Goal: Task Accomplishment & Management: Manage account settings

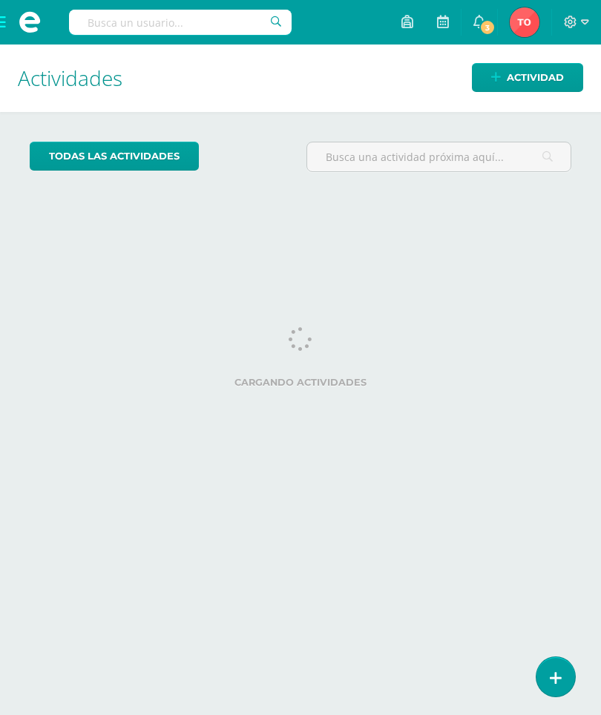
click at [554, 670] on icon at bounding box center [556, 678] width 12 height 16
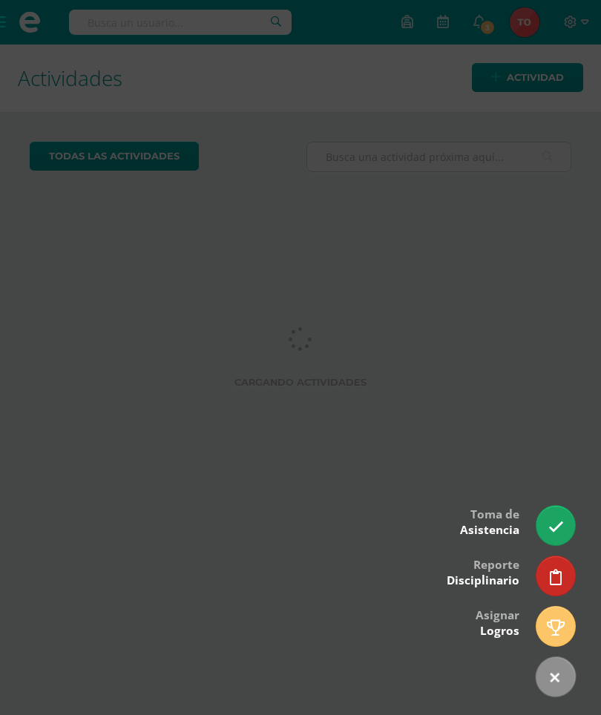
click at [556, 512] on link at bounding box center [555, 525] width 39 height 39
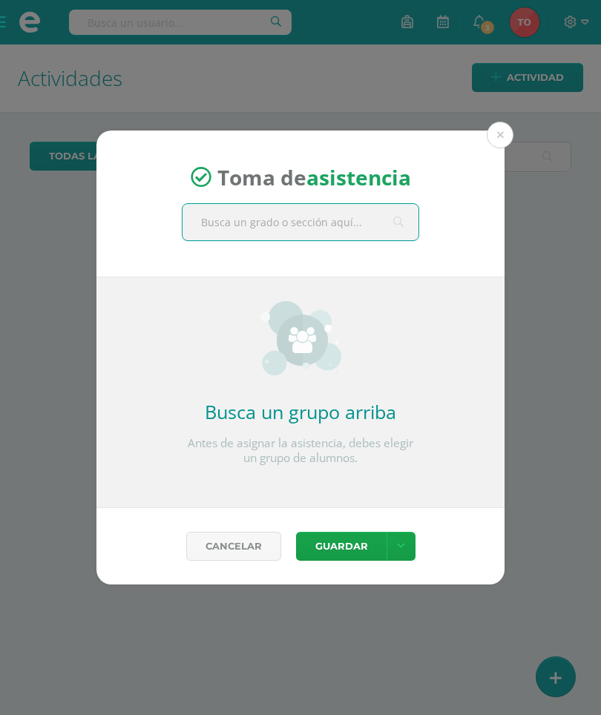
click at [280, 209] on input "text" at bounding box center [300, 222] width 236 height 36
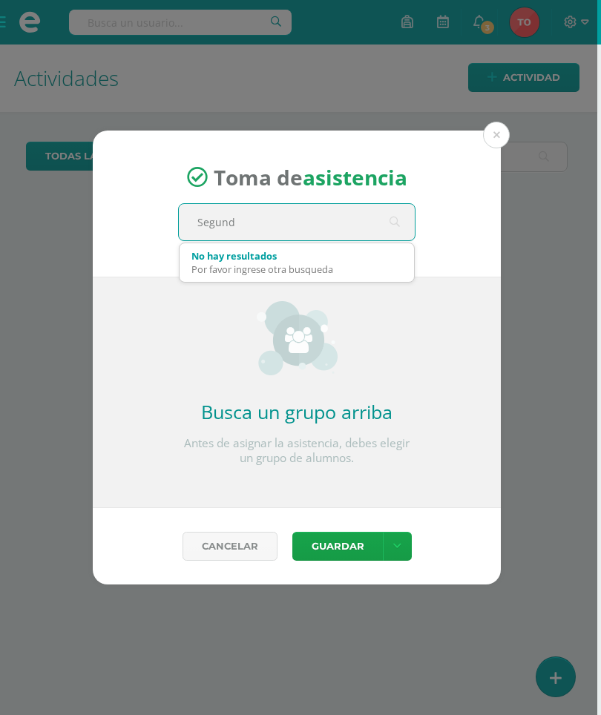
type input "Segundo"
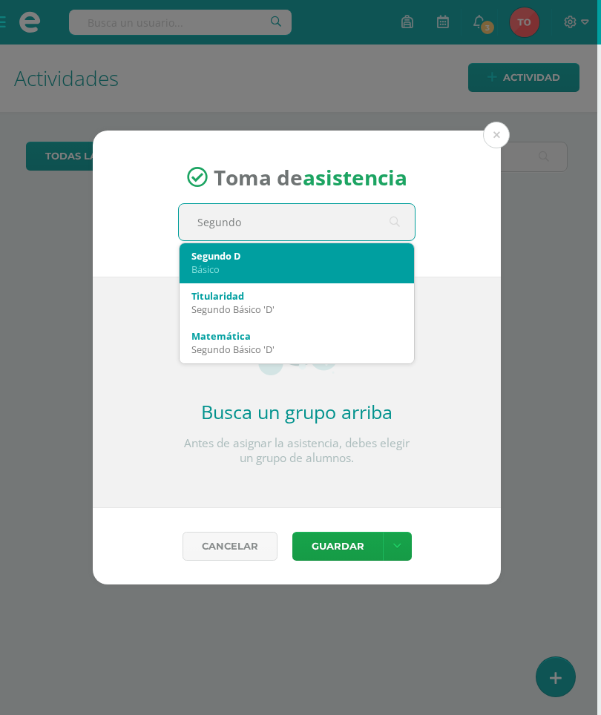
click at [243, 256] on div "Segundo D" at bounding box center [296, 255] width 211 height 13
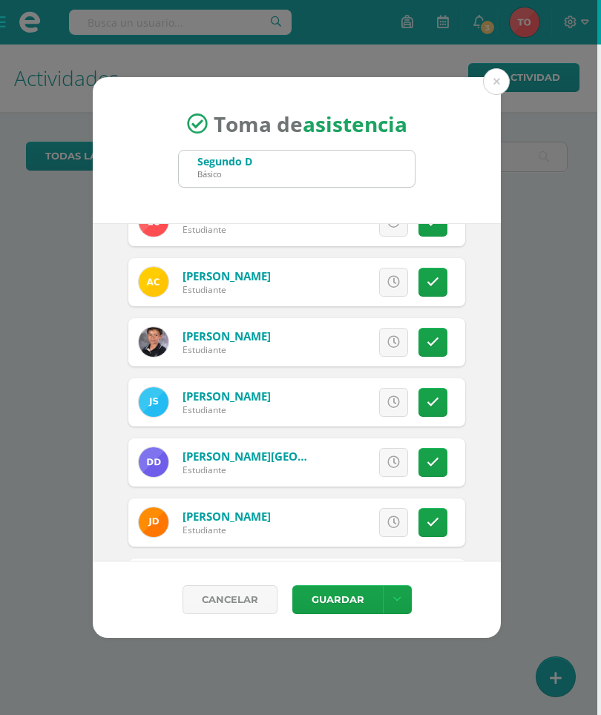
scroll to position [395, 0]
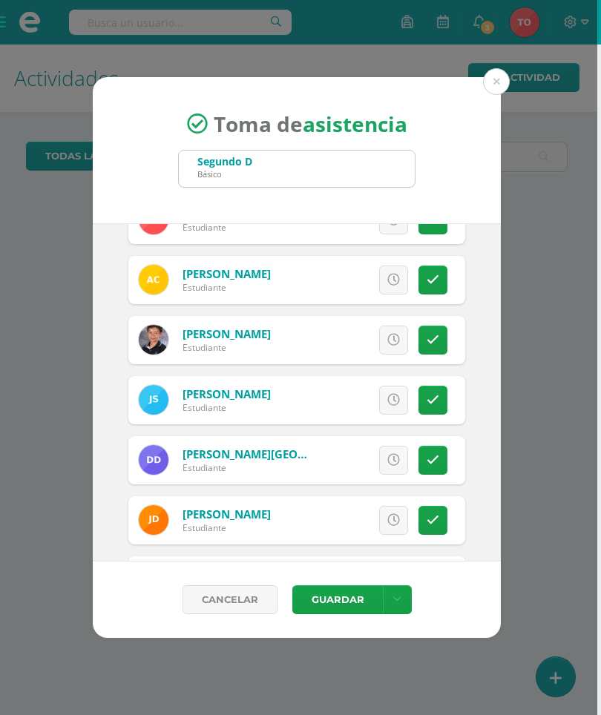
click at [435, 274] on icon at bounding box center [432, 280] width 13 height 13
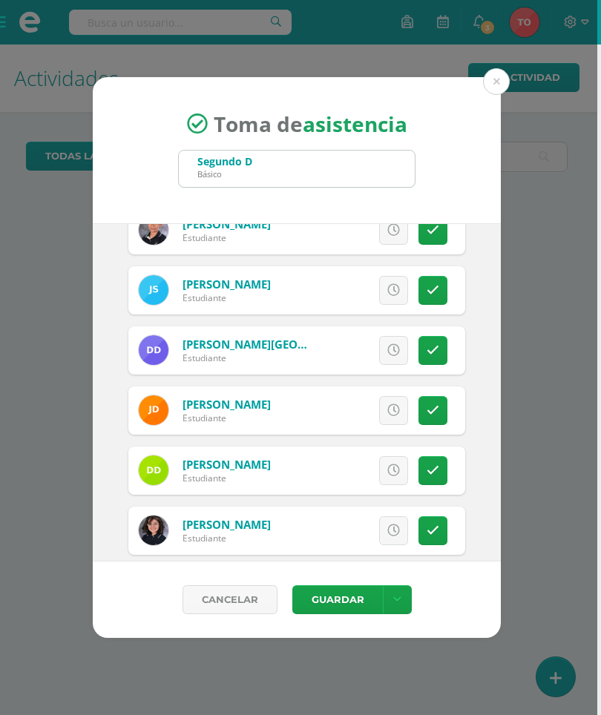
scroll to position [506, 0]
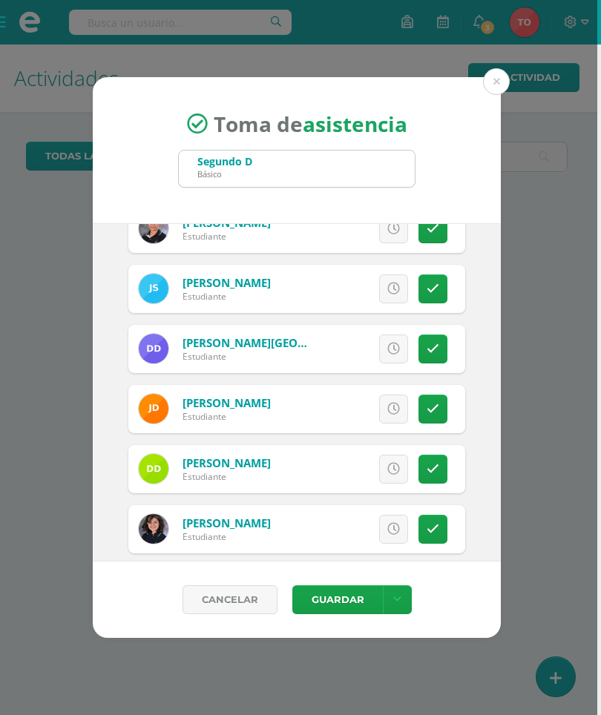
click at [422, 290] on link at bounding box center [432, 288] width 29 height 29
click at [429, 350] on icon at bounding box center [432, 349] width 13 height 13
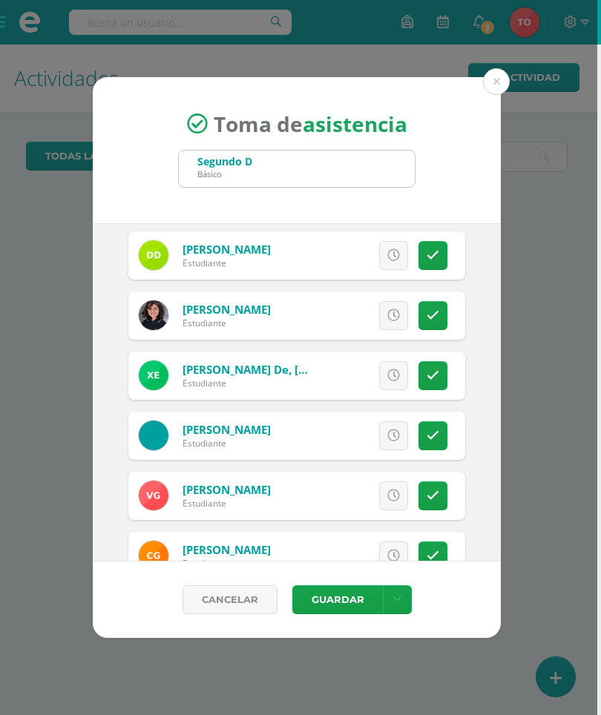
scroll to position [720, 0]
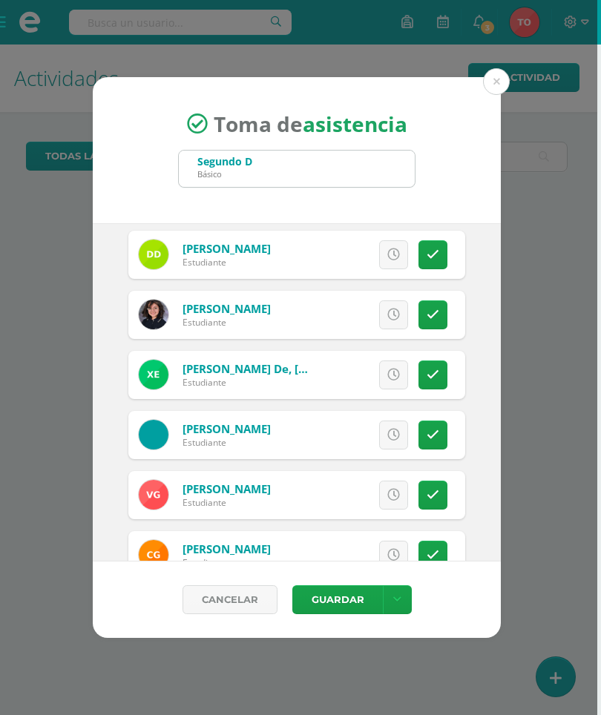
click at [429, 363] on link at bounding box center [432, 374] width 29 height 29
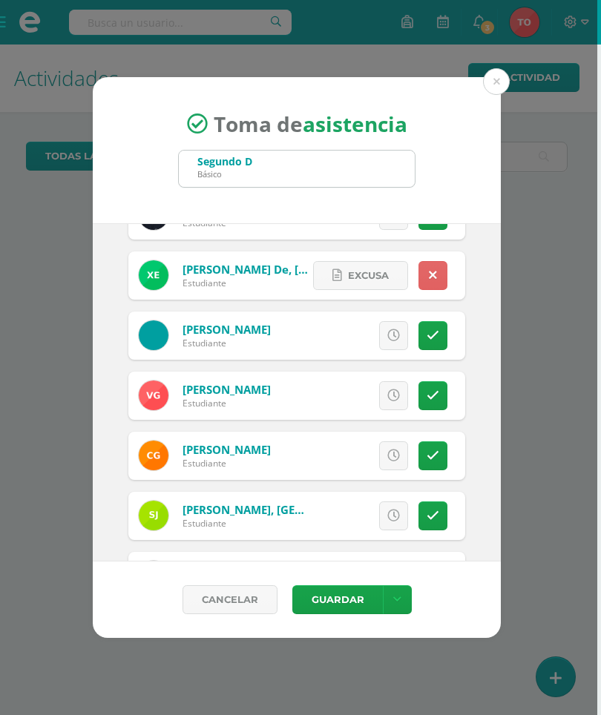
scroll to position [820, 0]
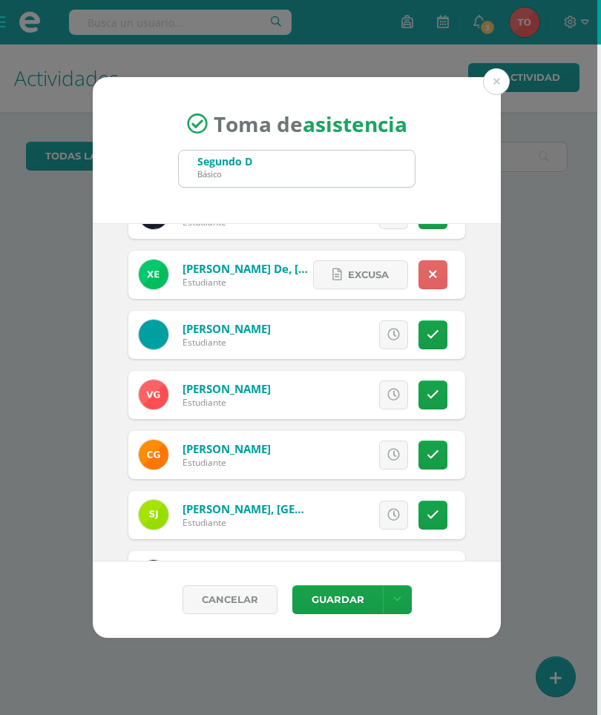
click at [430, 336] on icon at bounding box center [432, 335] width 13 height 13
click at [363, 332] on span "Excusa" at bounding box center [368, 334] width 41 height 27
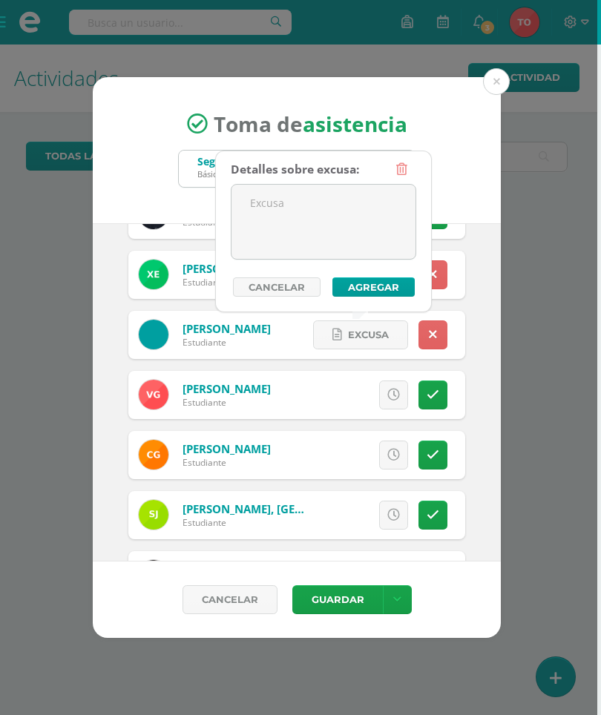
click at [322, 210] on textarea at bounding box center [323, 222] width 184 height 74
type textarea "Enfermo"
click at [363, 283] on button "Agregar" at bounding box center [373, 286] width 82 height 19
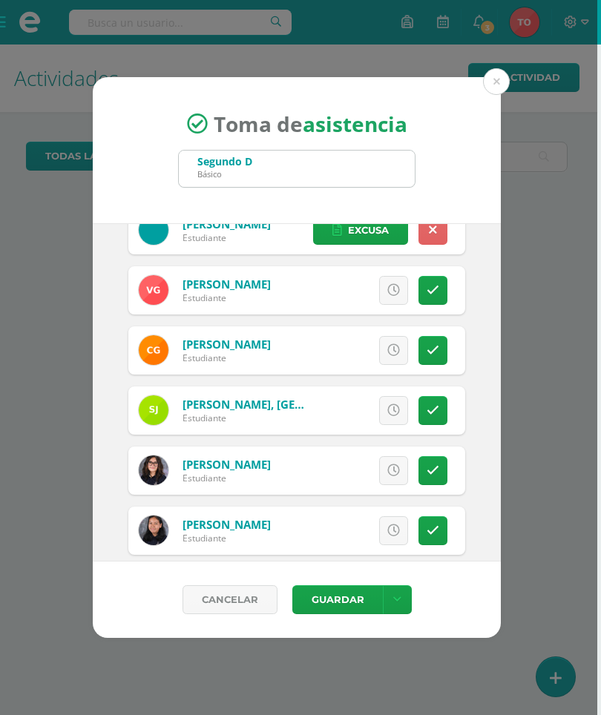
scroll to position [926, 0]
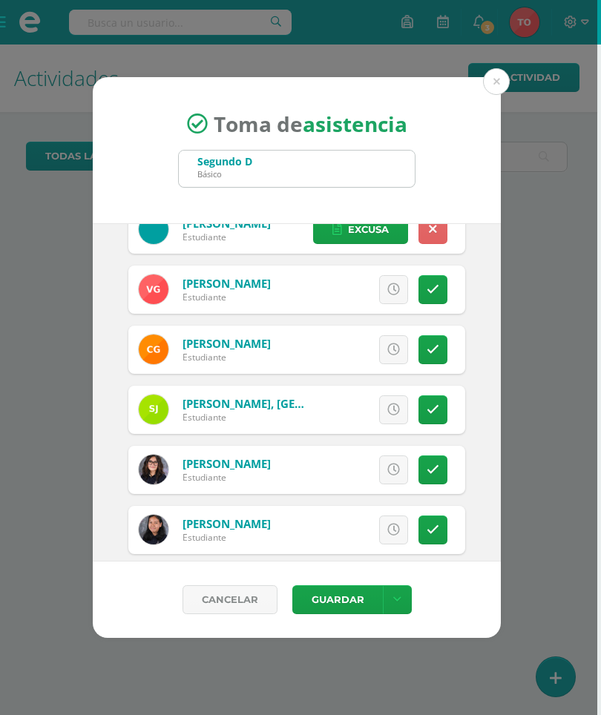
click at [432, 359] on link at bounding box center [432, 349] width 29 height 29
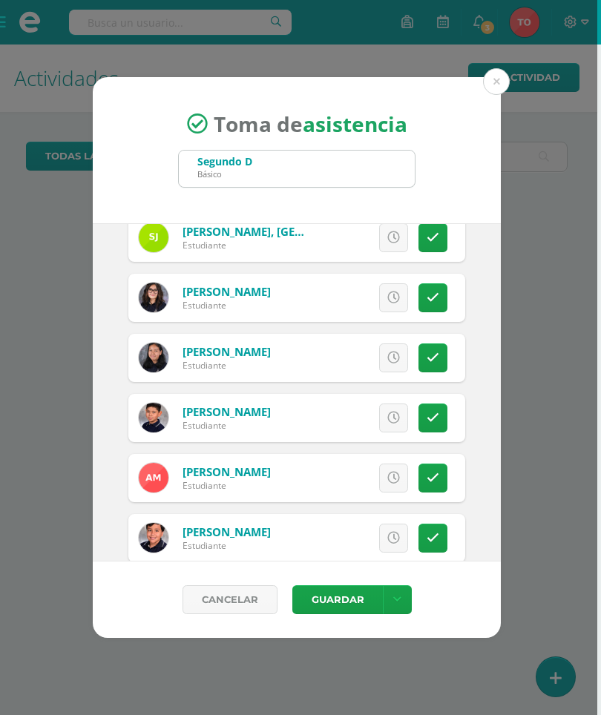
scroll to position [1098, 0]
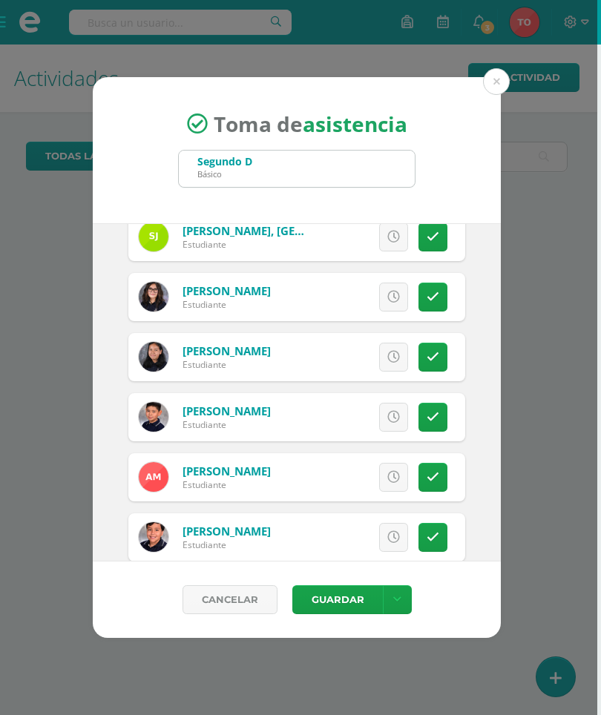
click at [435, 421] on icon at bounding box center [432, 417] width 13 height 13
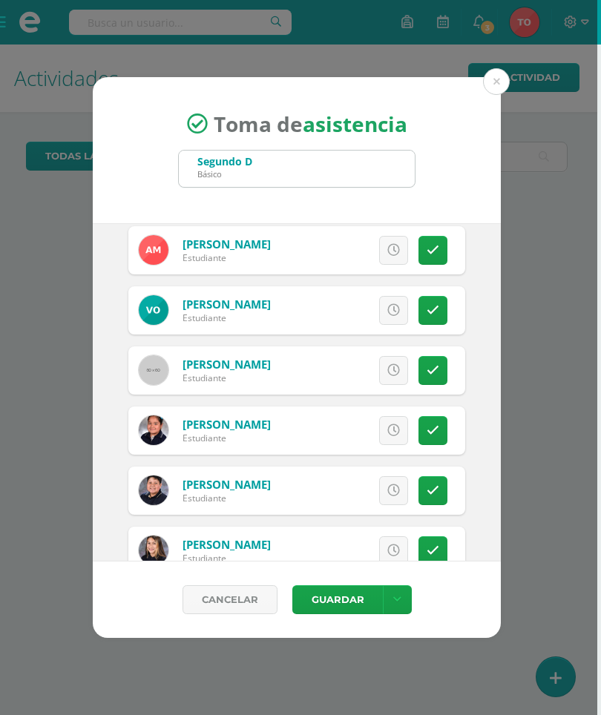
scroll to position [1449, 0]
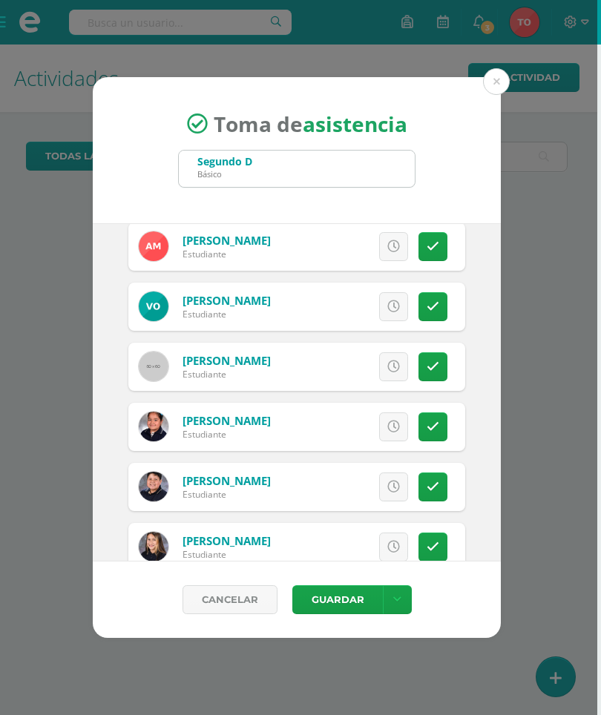
click at [429, 317] on link at bounding box center [432, 306] width 29 height 29
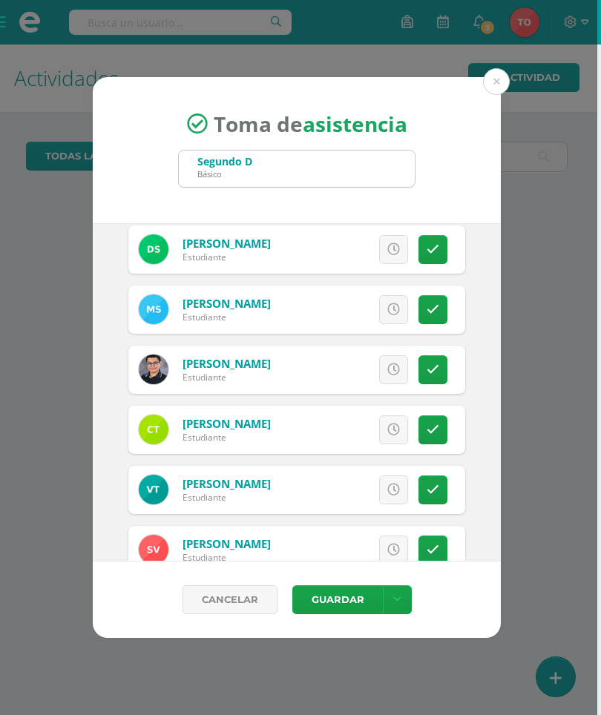
scroll to position [2108, 0]
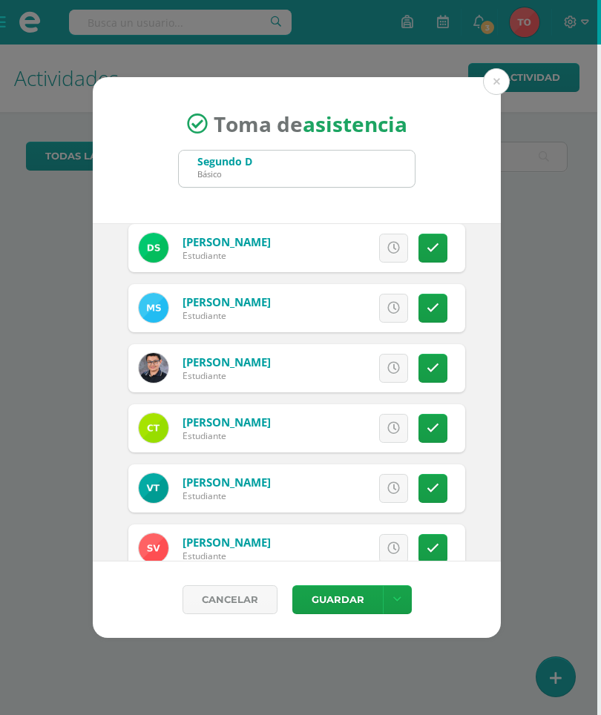
click at [432, 308] on icon at bounding box center [432, 308] width 13 height 13
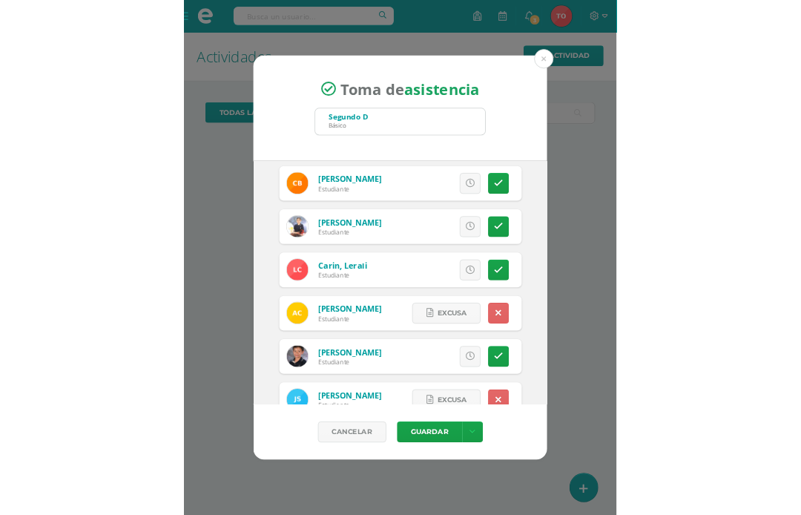
scroll to position [245, 0]
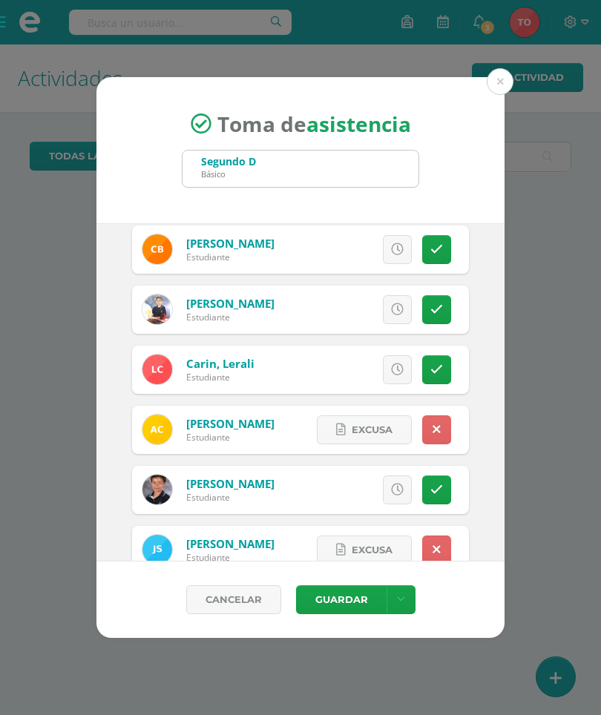
click at [435, 427] on icon at bounding box center [436, 429] width 8 height 13
click at [392, 429] on icon at bounding box center [397, 429] width 13 height 13
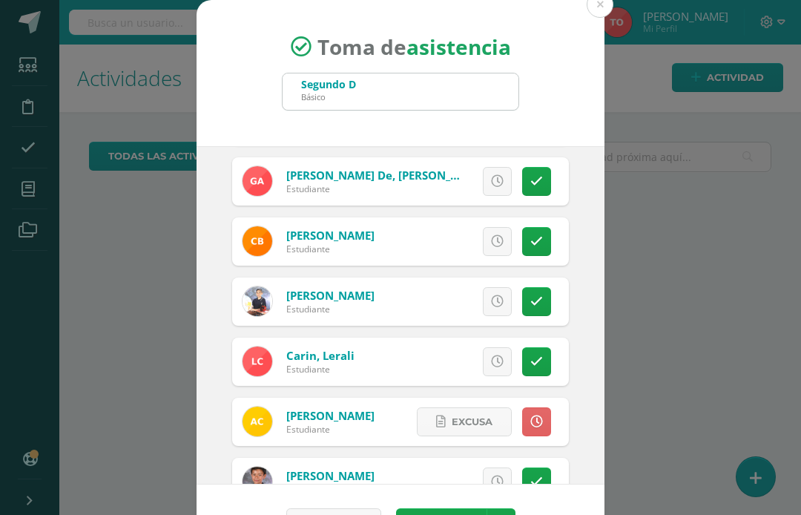
scroll to position [197, 0]
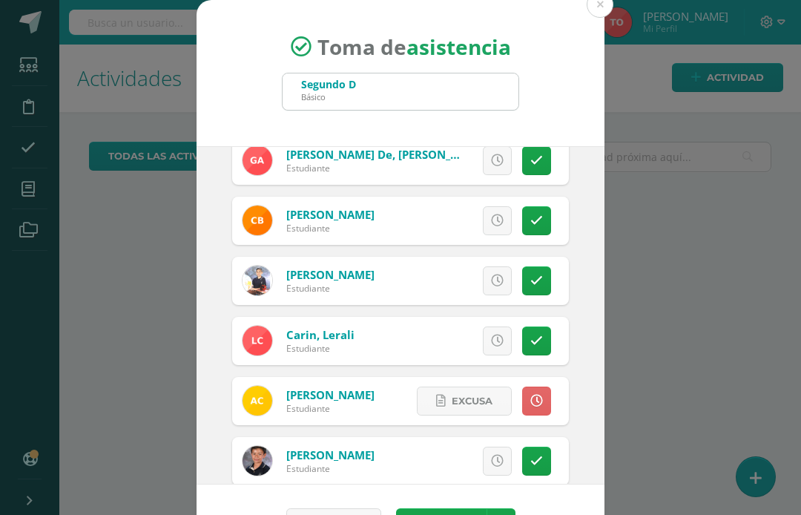
click at [600, 464] on div "Toma de asistencia Segundo D Básico Segundo [DATE] October, 2025 Mo Tu We Th Fr…" at bounding box center [400, 280] width 789 height 561
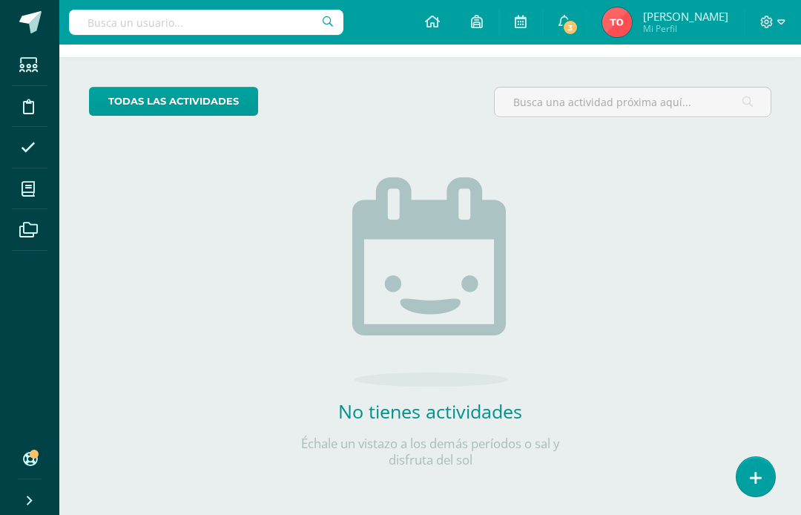
scroll to position [0, 0]
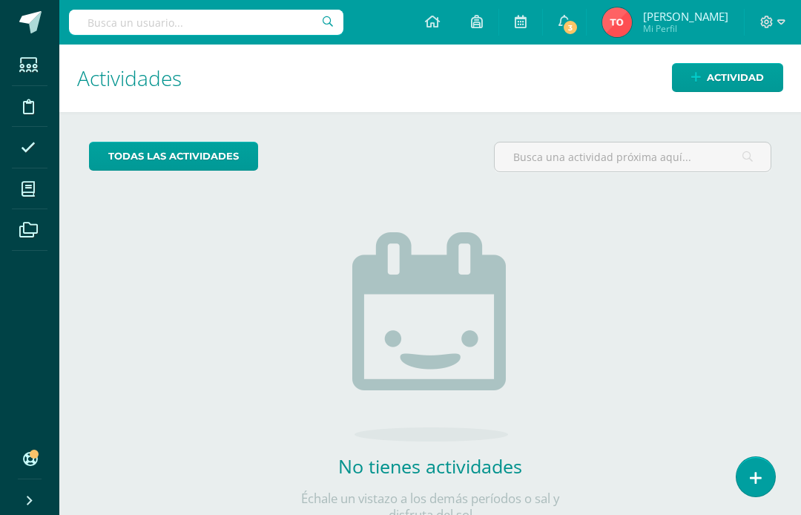
click at [1, 379] on ul "Estudiantes Disciplina Asistencia Mis cursos Archivos" at bounding box center [29, 242] width 59 height 396
click at [2, 398] on ul "Estudiantes Disciplina Asistencia Mis cursos Archivos" at bounding box center [29, 242] width 59 height 396
click at [600, 472] on icon at bounding box center [756, 478] width 12 height 16
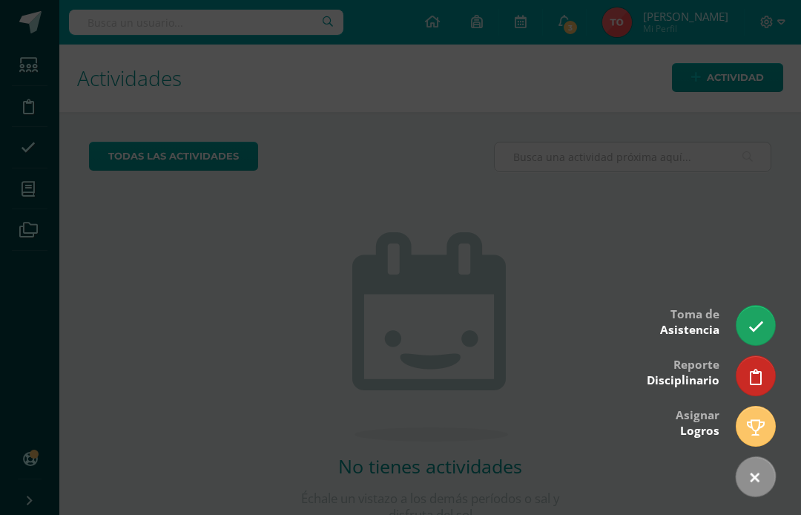
click at [600, 329] on icon at bounding box center [756, 327] width 16 height 16
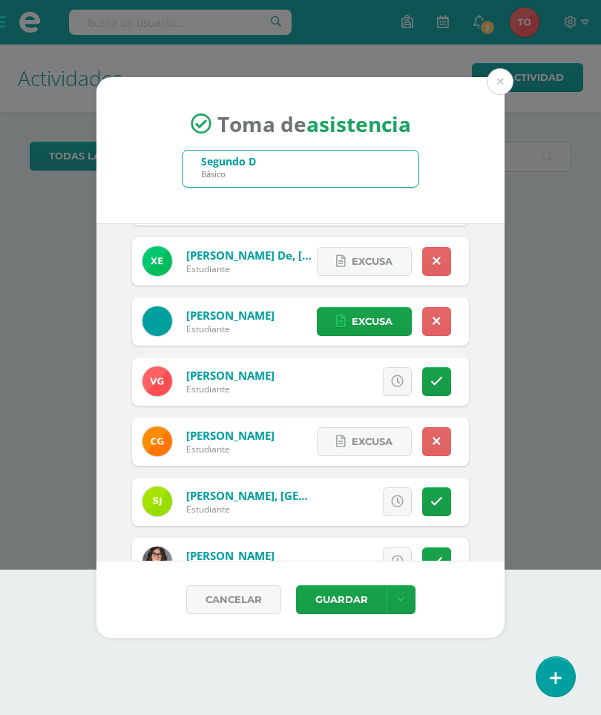
click at [332, 601] on button "Guardar" at bounding box center [341, 599] width 90 height 29
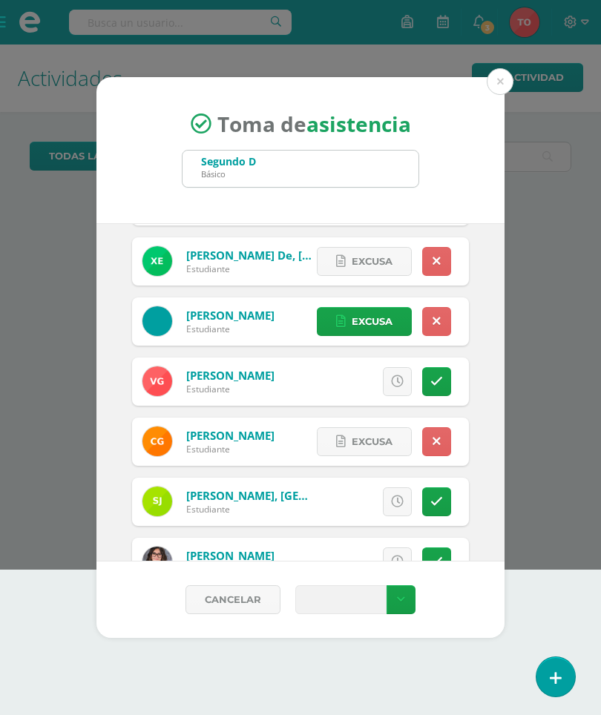
click at [339, 603] on span "submit" at bounding box center [340, 599] width 63 height 19
